Goal: Information Seeking & Learning: Learn about a topic

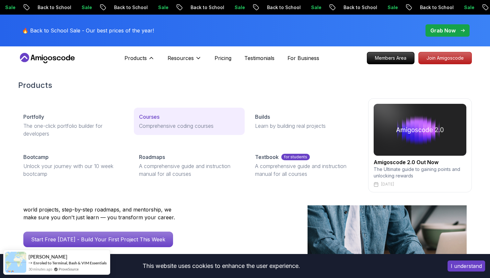
click at [163, 118] on div "Courses" at bounding box center [189, 117] width 100 height 8
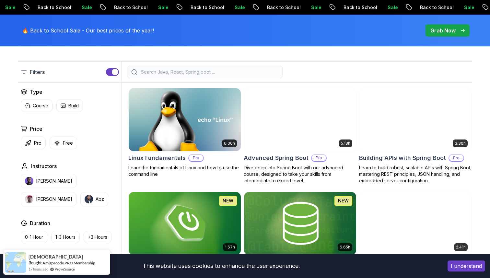
scroll to position [174, 0]
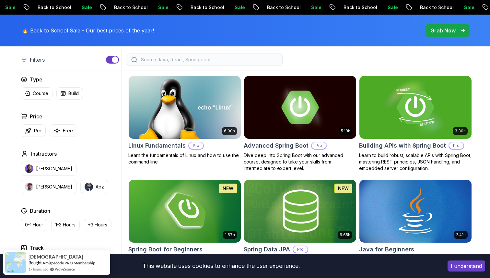
click at [176, 60] on input "search" at bounding box center [209, 59] width 139 height 6
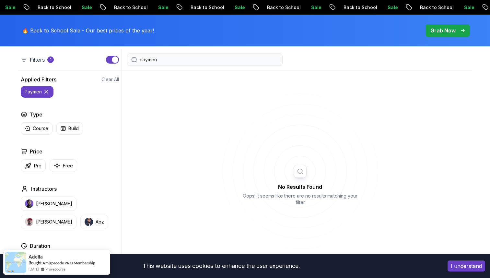
type input "payment"
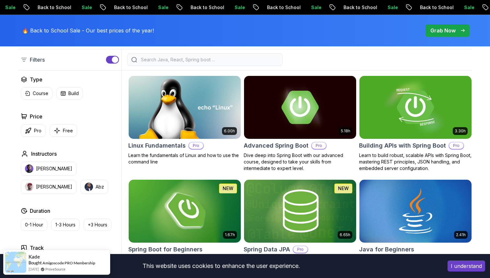
click at [460, 267] on button "I understand" at bounding box center [466, 265] width 38 height 11
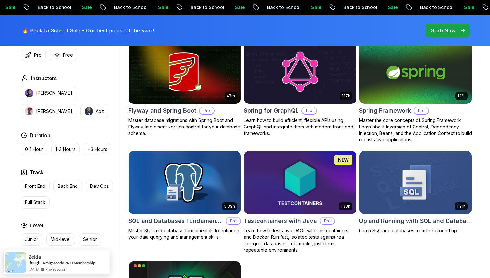
scroll to position [1620, 0]
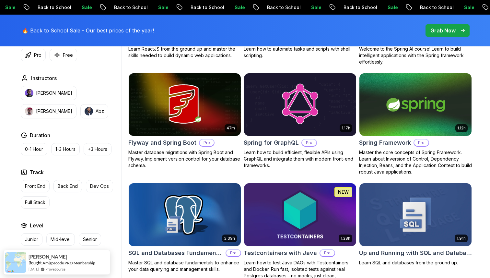
click at [335, 241] on div "1.28h NEW Testcontainers with Java Pro Learn how to test Java DAOs with Testcon…" at bounding box center [300, 234] width 113 height 102
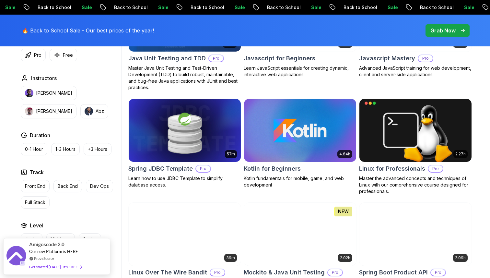
scroll to position [1288, 0]
